Goal: Navigation & Orientation: Go to known website

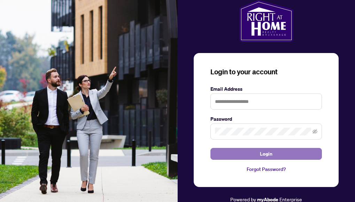
click at [228, 156] on span "Login" at bounding box center [266, 153] width 13 height 11
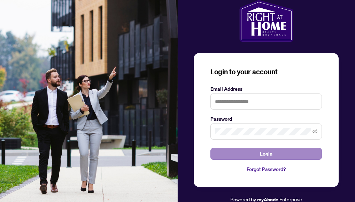
click at [228, 156] on form "Email Address Password Login" at bounding box center [265, 122] width 111 height 75
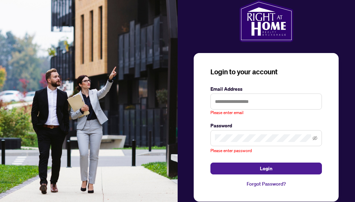
click at [228, 92] on label "Email Address" at bounding box center [265, 89] width 111 height 8
click at [228, 99] on input "text" at bounding box center [265, 101] width 111 height 16
type input "**********"
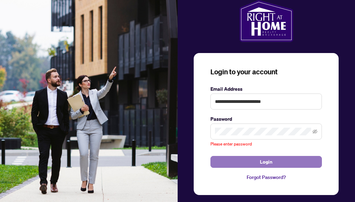
click at [228, 164] on span "Login" at bounding box center [266, 161] width 13 height 11
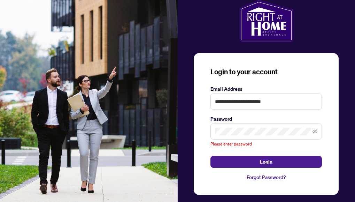
click at [228, 136] on span at bounding box center [265, 131] width 111 height 16
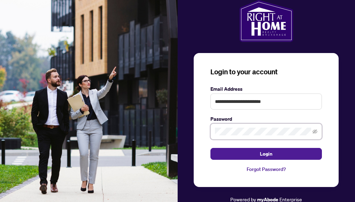
click at [210, 148] on button "Login" at bounding box center [265, 154] width 111 height 12
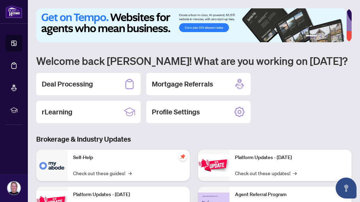
drag, startPoint x: 0, startPoint y: 0, endPoint x: 53, endPoint y: 2, distance: 53.0
click at [53, 2] on main "1 2 3 4 5 6 Welcome back [PERSON_NAME]! What are you working on [DATE]? Deal Pr…" at bounding box center [194, 101] width 332 height 202
